Goal: Task Accomplishment & Management: Manage account settings

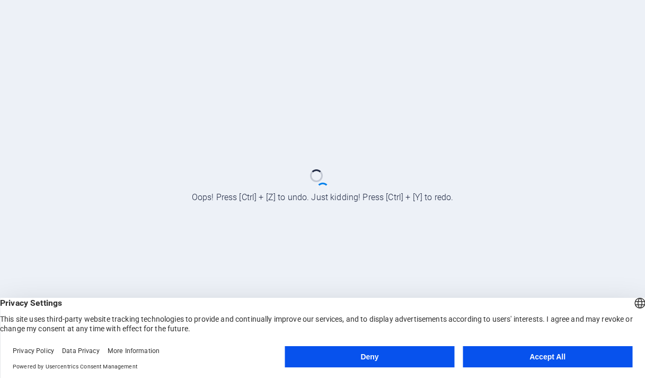
click at [562, 356] on button "Accept All" at bounding box center [548, 356] width 170 height 21
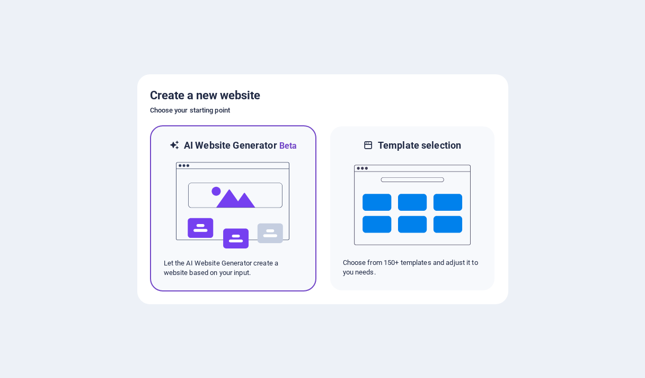
click at [253, 202] on img at bounding box center [233, 205] width 117 height 106
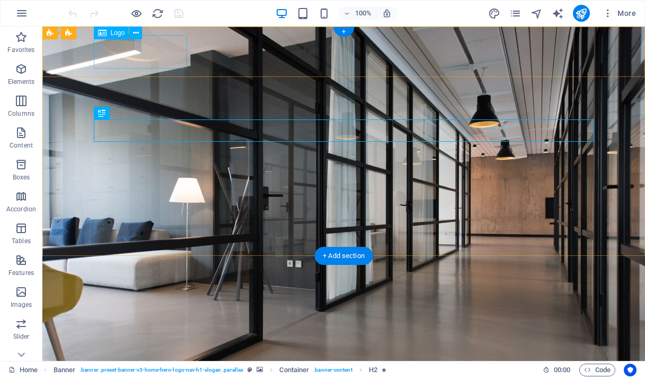
click at [165, 343] on div "netplus" at bounding box center [344, 359] width 501 height 33
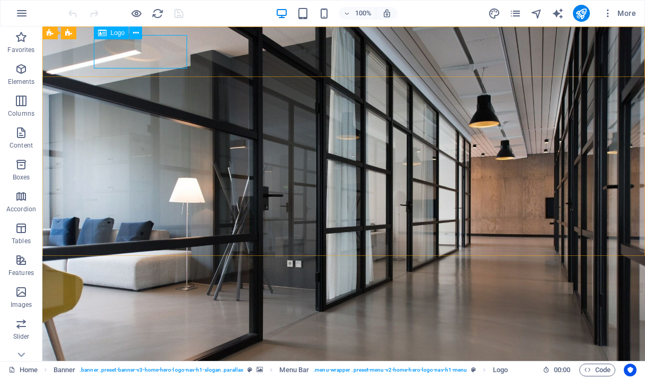
click at [116, 36] on span "Logo" at bounding box center [118, 33] width 14 height 6
click at [112, 31] on span "Logo" at bounding box center [118, 33] width 14 height 6
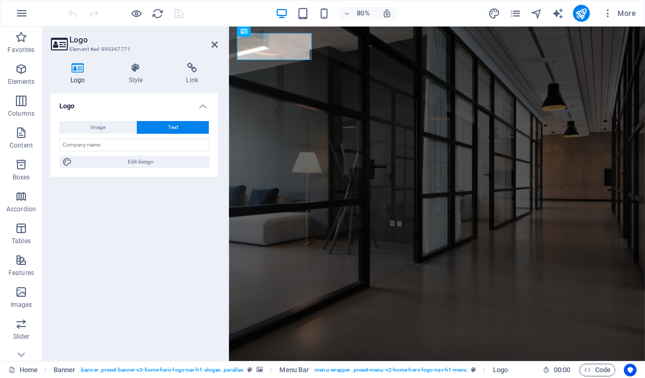
click at [82, 72] on icon at bounding box center [78, 68] width 54 height 11
click at [104, 125] on span "Image" at bounding box center [98, 127] width 15 height 13
select select "DISABLED_OPTION_VALUE"
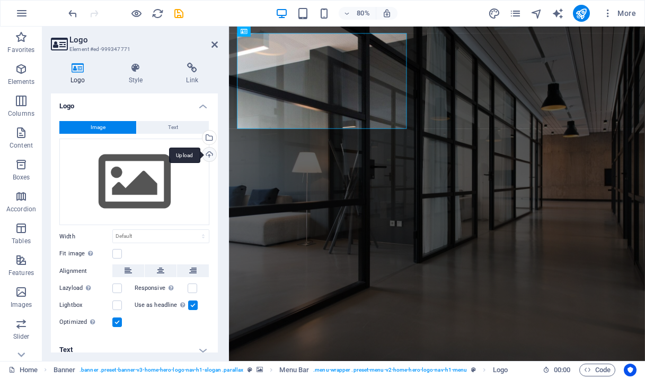
click at [209, 156] on div "Upload" at bounding box center [208, 155] width 16 height 16
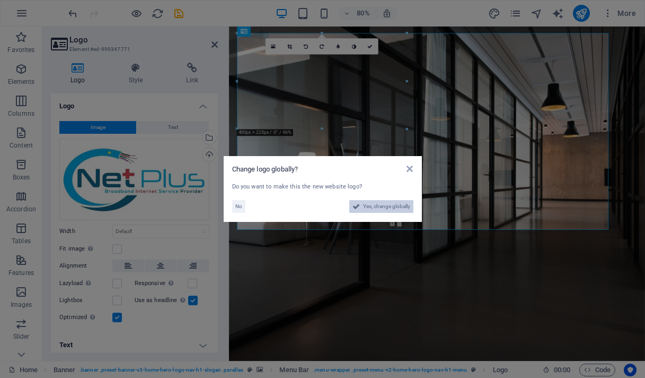
click at [382, 205] on span "Yes, change globally" at bounding box center [386, 206] width 47 height 13
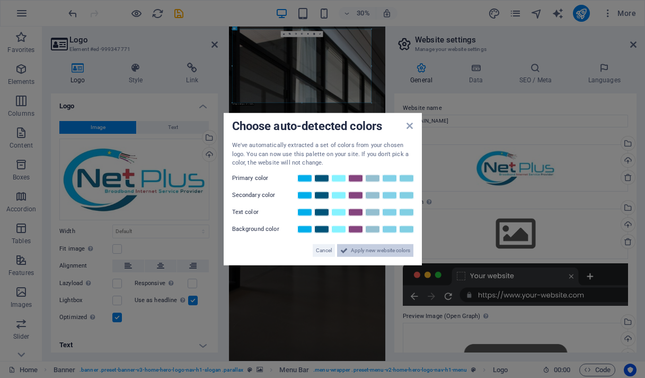
click at [380, 251] on span "Apply new website colors" at bounding box center [380, 249] width 59 height 13
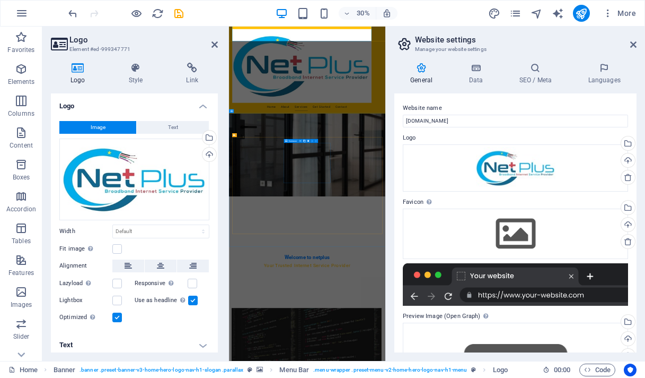
scroll to position [554, 0]
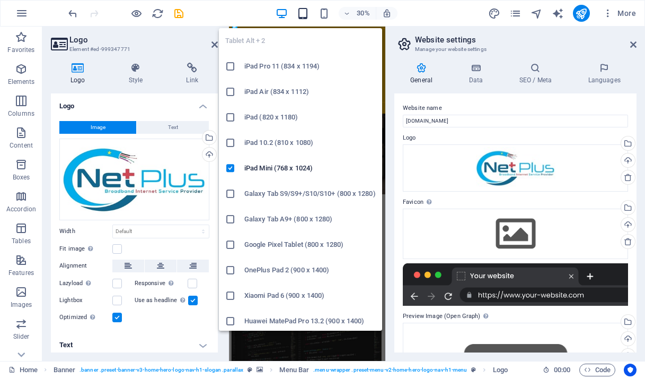
click at [301, 13] on icon "button" at bounding box center [303, 13] width 12 height 12
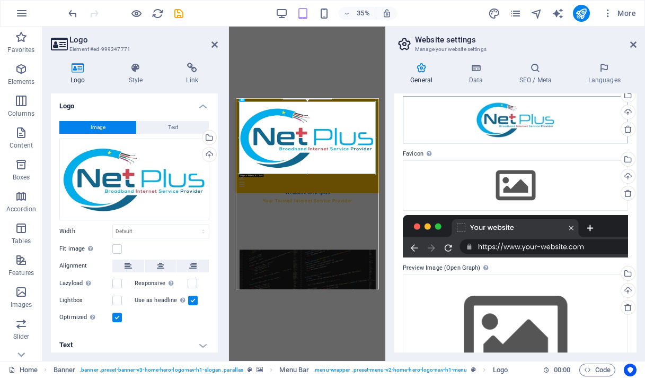
scroll to position [0, 0]
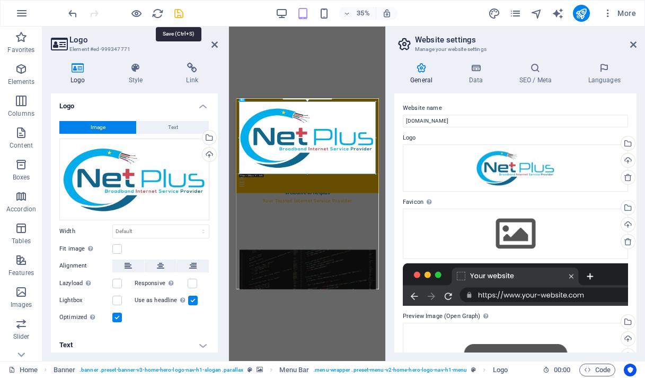
click at [177, 15] on icon "save" at bounding box center [179, 13] width 12 height 12
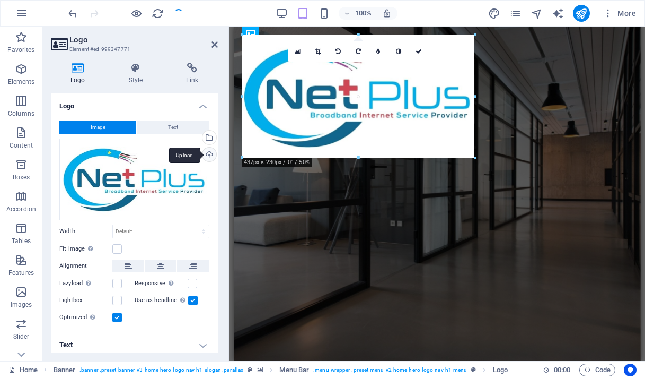
drag, startPoint x: 633, startPoint y: 241, endPoint x: 205, endPoint y: 157, distance: 436.1
type input "438"
select select "px"
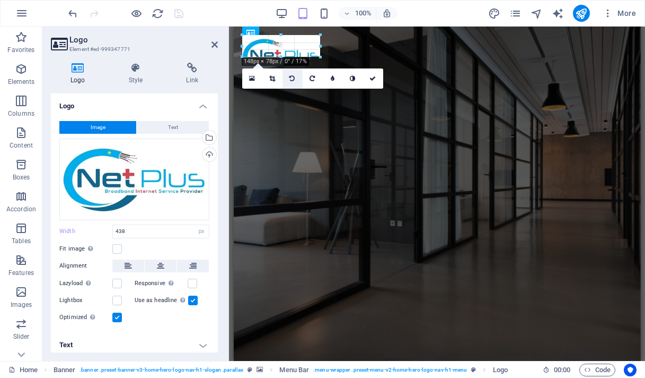
drag, startPoint x: 474, startPoint y: 93, endPoint x: 283, endPoint y: 78, distance: 191.5
type input "78"
